Goal: Transaction & Acquisition: Register for event/course

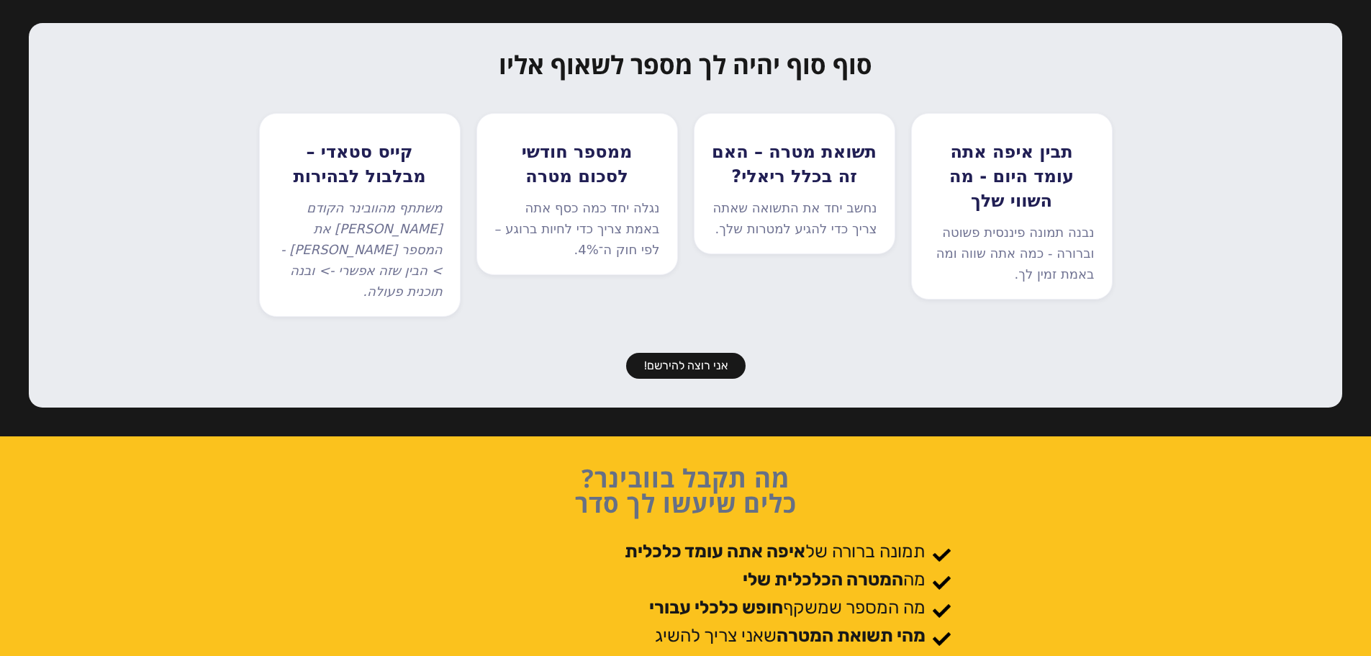
scroll to position [936, 0]
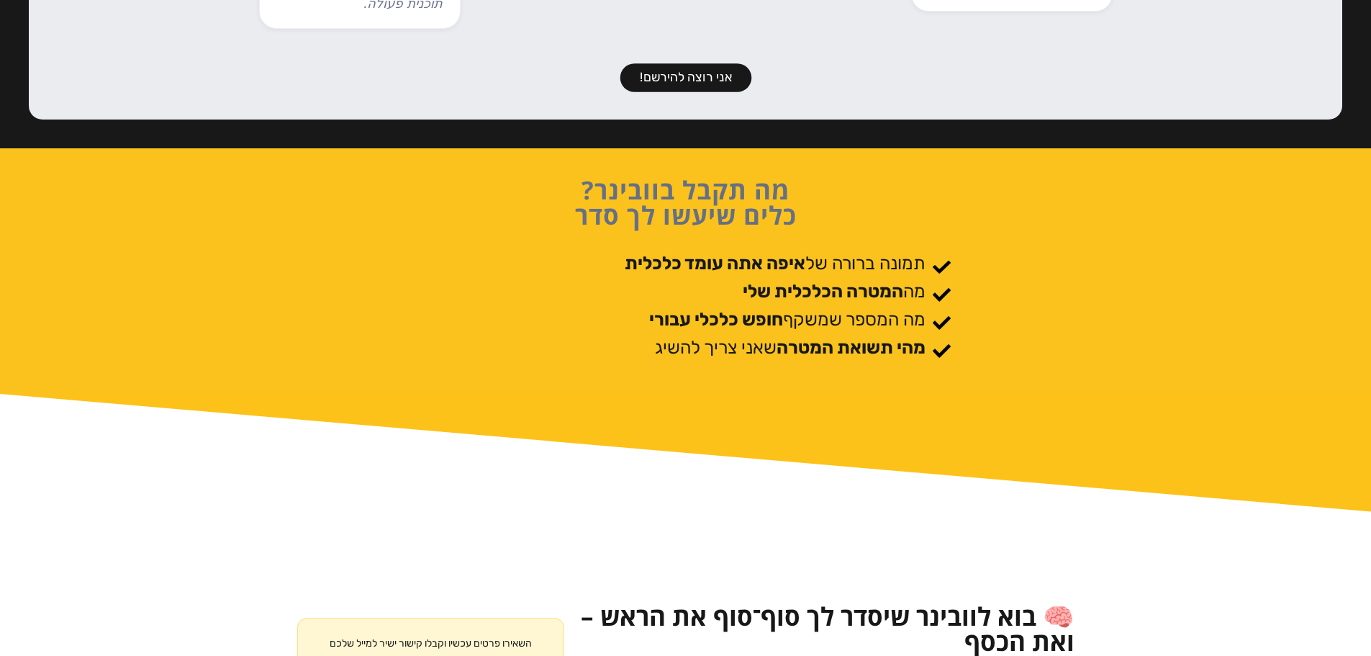
click at [663, 63] on link "אני רוצה להירשם!" at bounding box center [686, 77] width 132 height 29
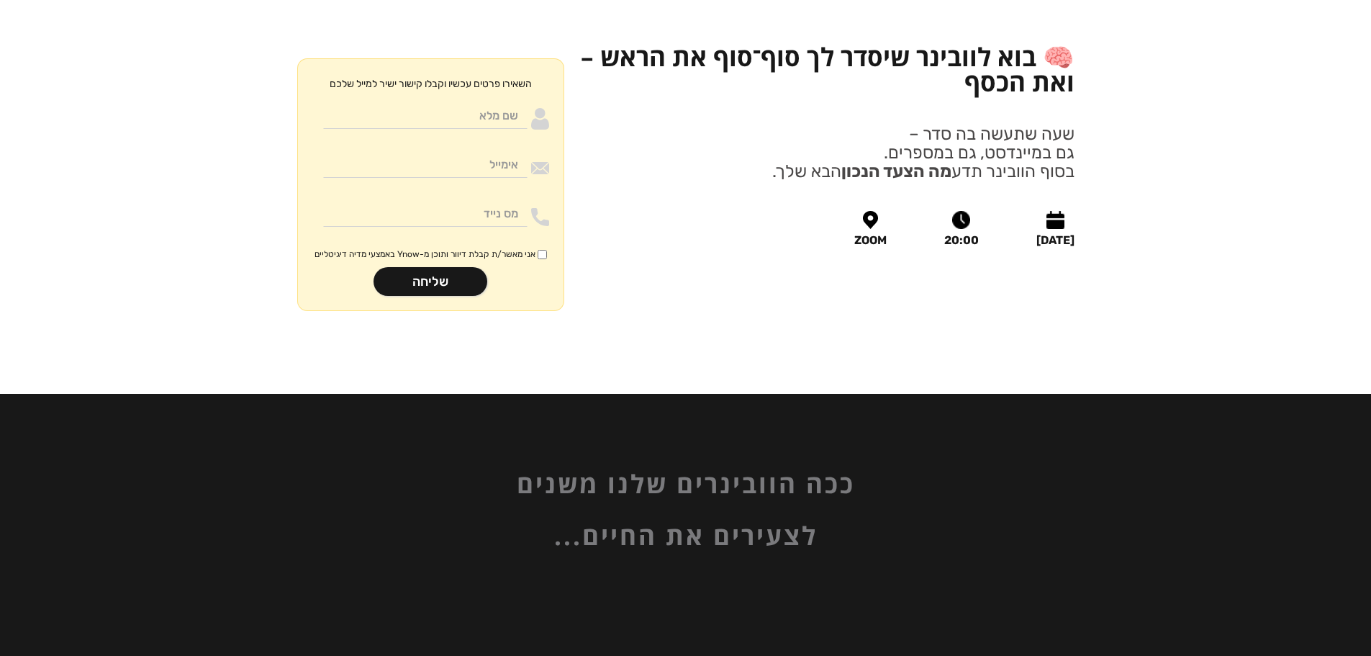
scroll to position [1713, 0]
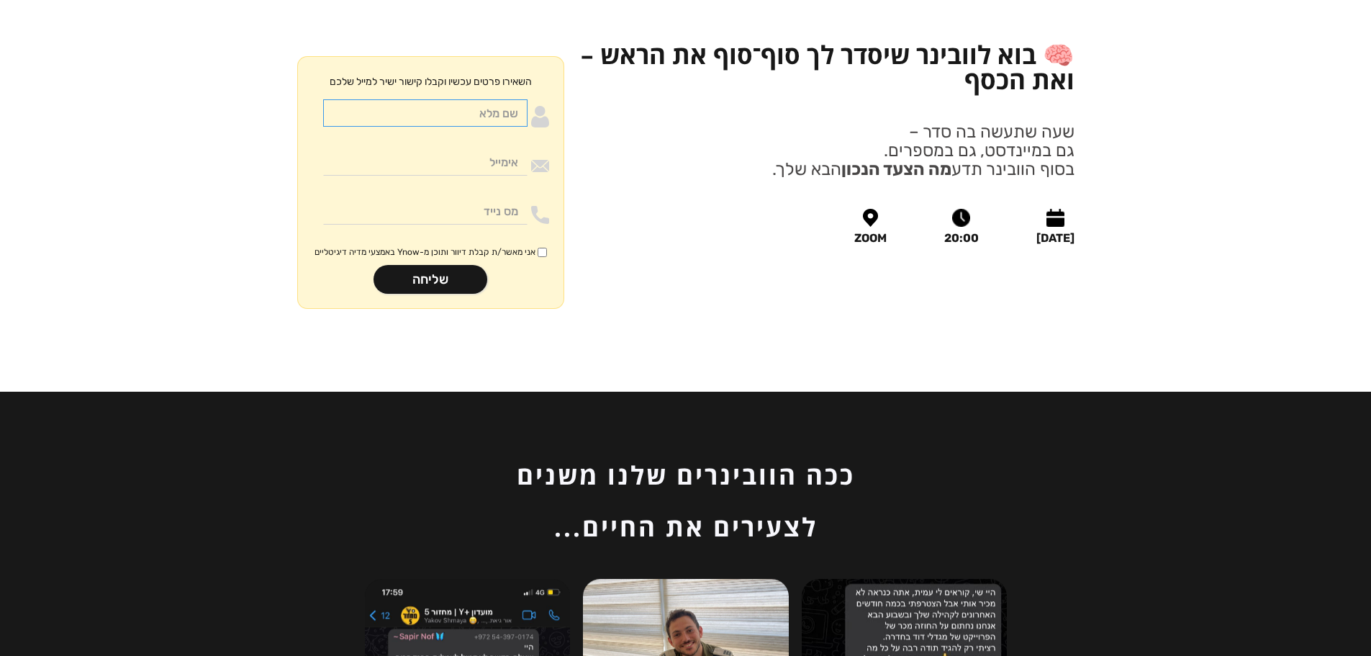
click at [476, 99] on input "Moneywithdirection" at bounding box center [425, 112] width 204 height 27
type input "בדיקה"
click at [495, 148] on input "Moneywithdirection" at bounding box center [425, 161] width 204 height 27
type input "amit@upgrade-crm.co.il"
click at [525, 197] on input "Moneywithdirection" at bounding box center [425, 210] width 204 height 27
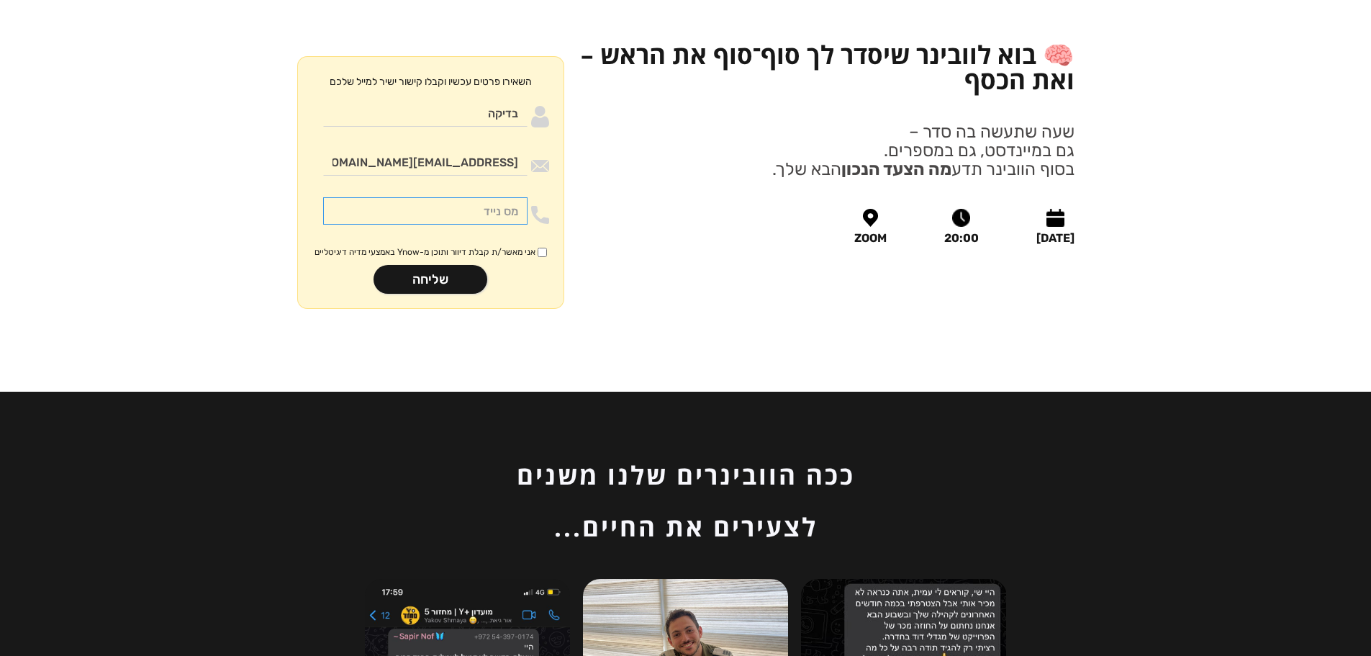
type input "0532776193"
click at [538, 248] on input "אני מאשר/ת קבלת דיוור ותוכן מ-Ynow באמצעי מדיה דיגיטליים" at bounding box center [542, 252] width 9 height 9
checkbox input "true"
click at [426, 265] on input "שליחה" at bounding box center [431, 279] width 114 height 29
type input "רק שניה.."
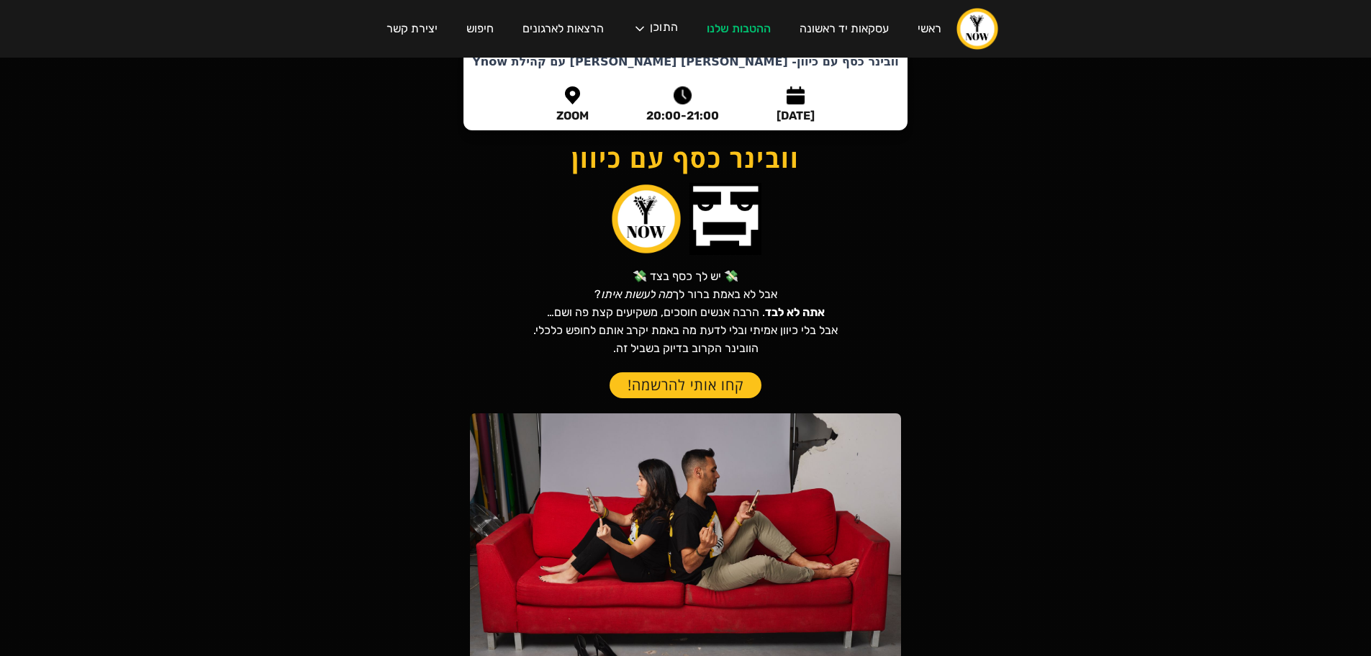
scroll to position [288, 0]
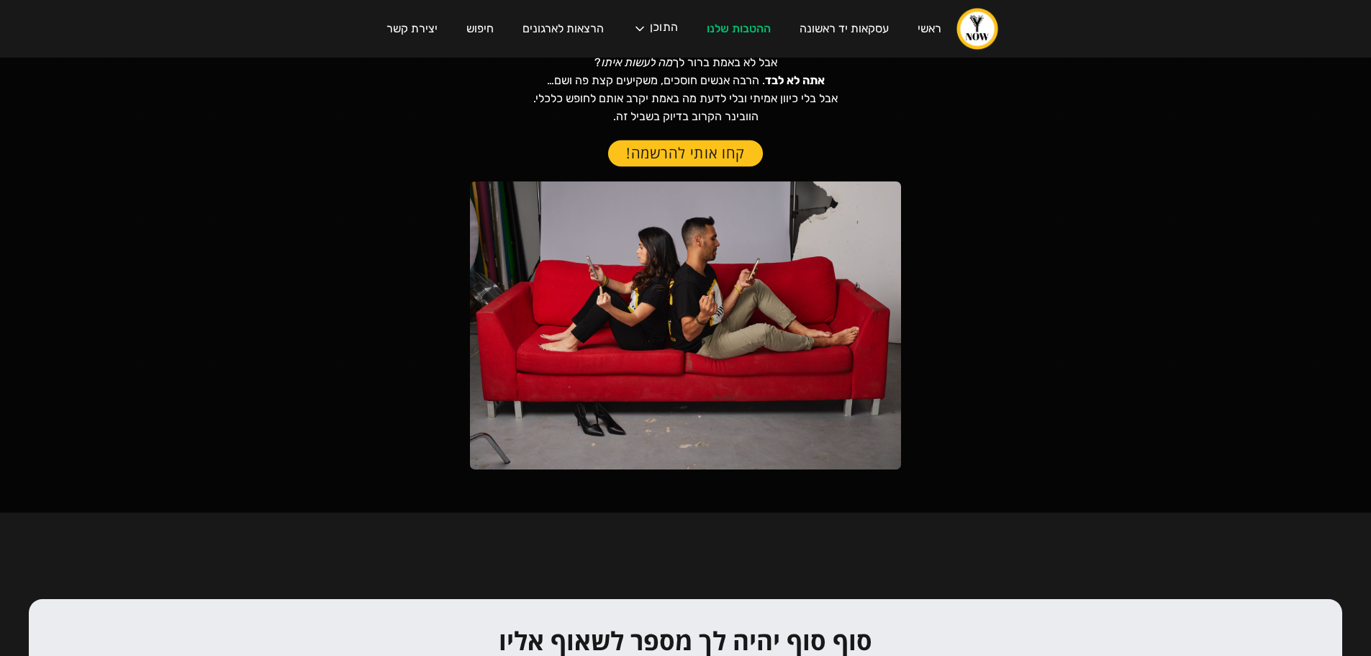
click at [716, 155] on link "קחו אותי להרשמה!" at bounding box center [685, 153] width 155 height 27
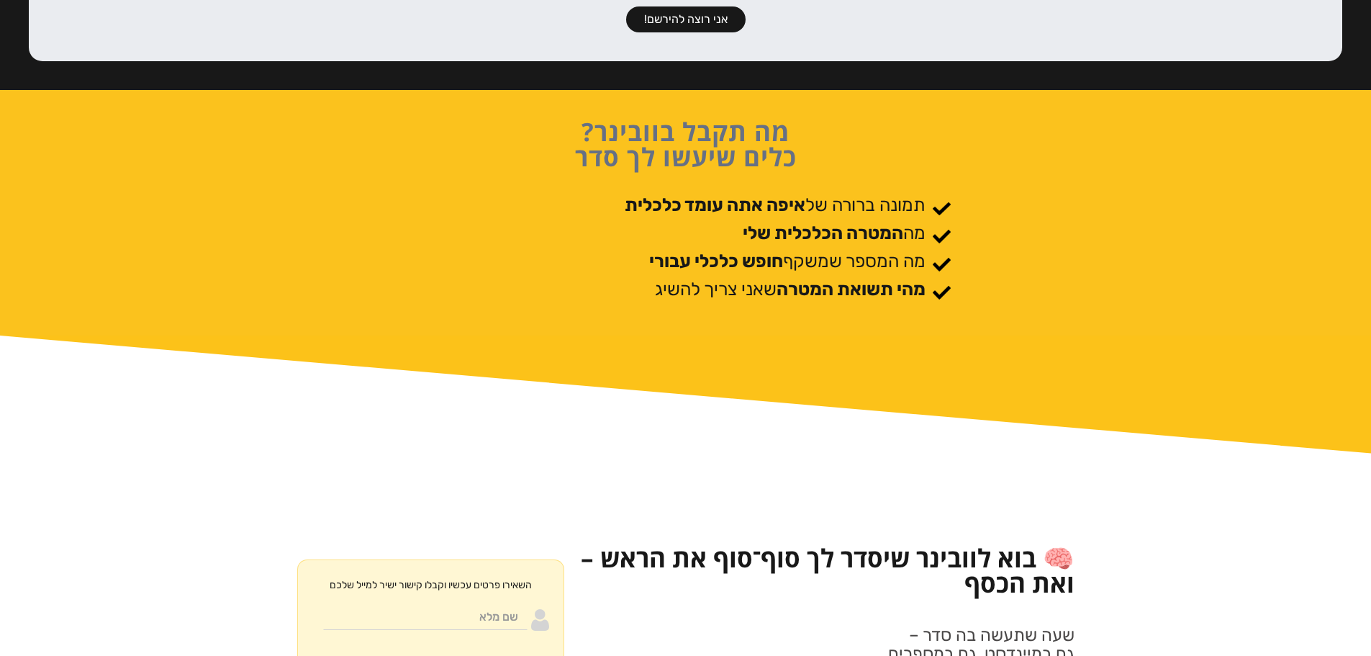
scroll to position [1135, 0]
